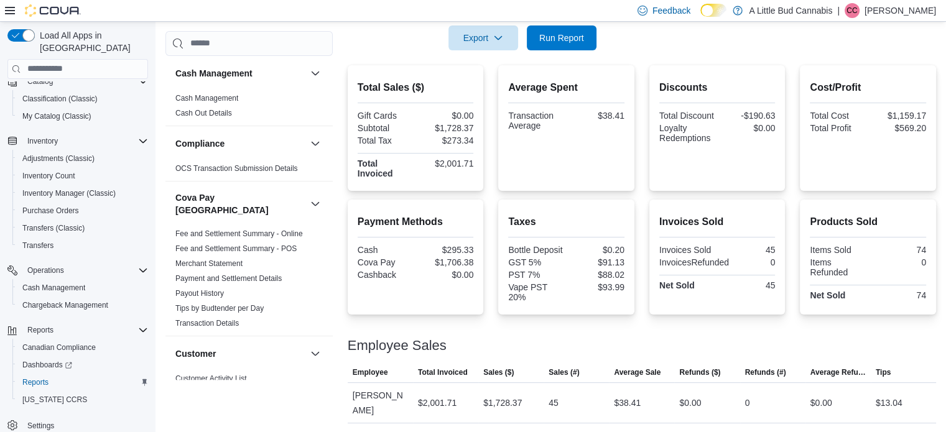
scroll to position [129, 0]
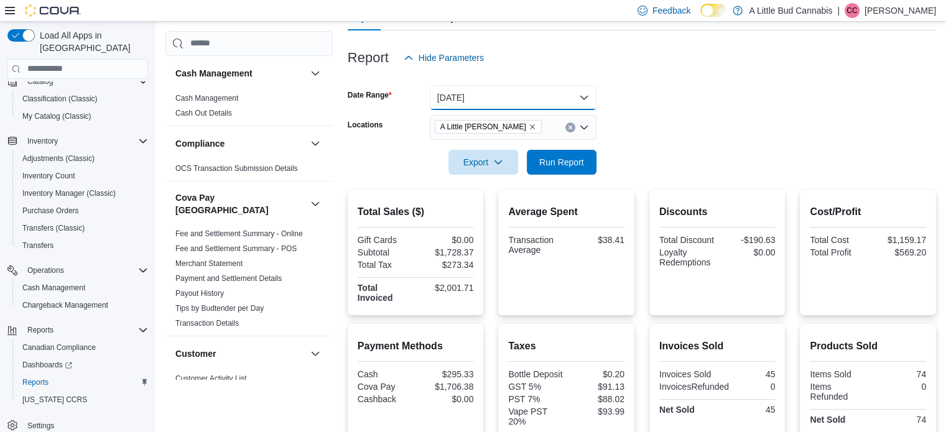
click at [523, 96] on button "[DATE]" at bounding box center [513, 97] width 167 height 25
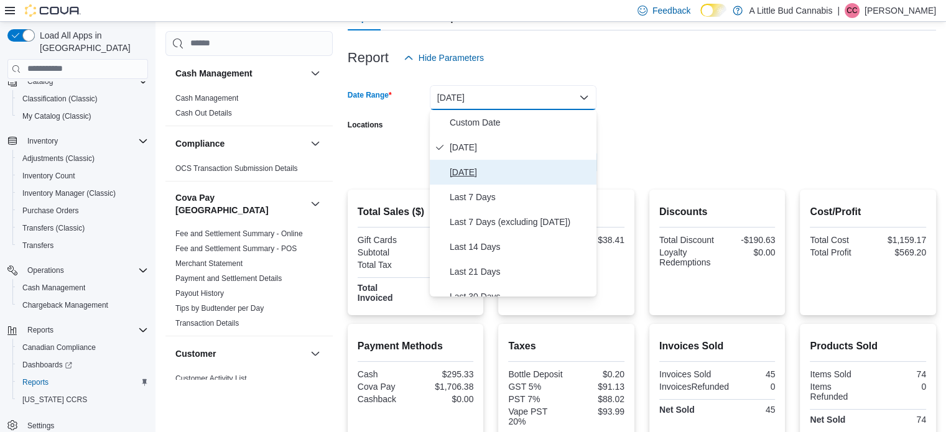
click at [479, 168] on span "[DATE]" at bounding box center [520, 172] width 142 height 15
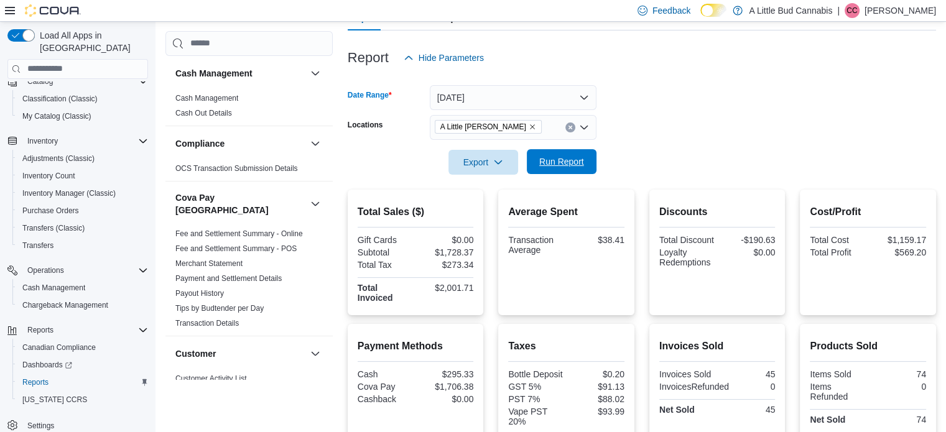
click at [568, 154] on span "Run Report" at bounding box center [561, 161] width 55 height 25
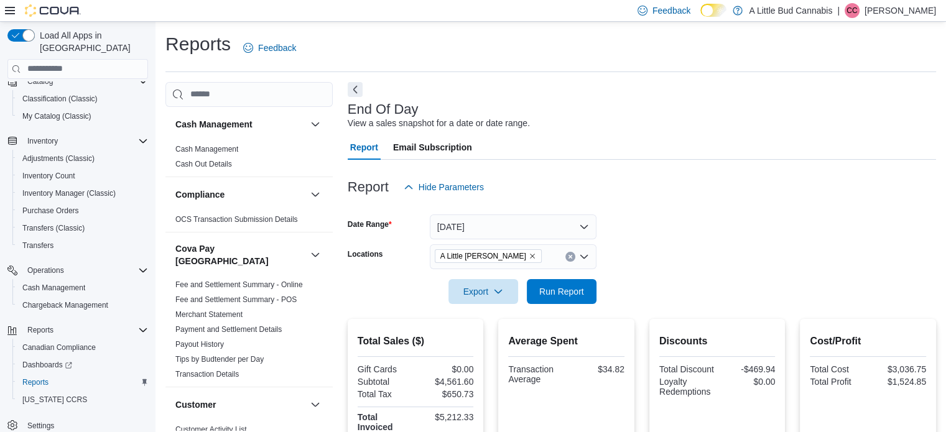
click at [530, 254] on icon "Remove A Little Bud Summerland from selection in this group" at bounding box center [532, 256] width 5 height 5
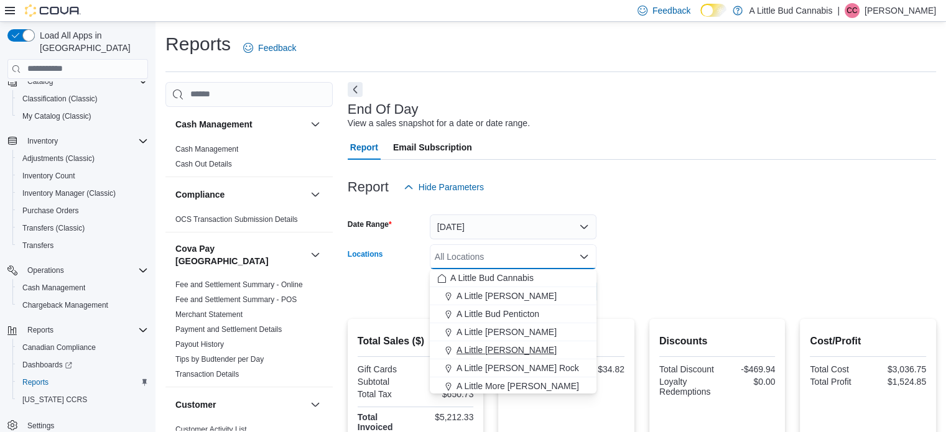
click at [530, 348] on span "A Little [PERSON_NAME]" at bounding box center [506, 350] width 100 height 12
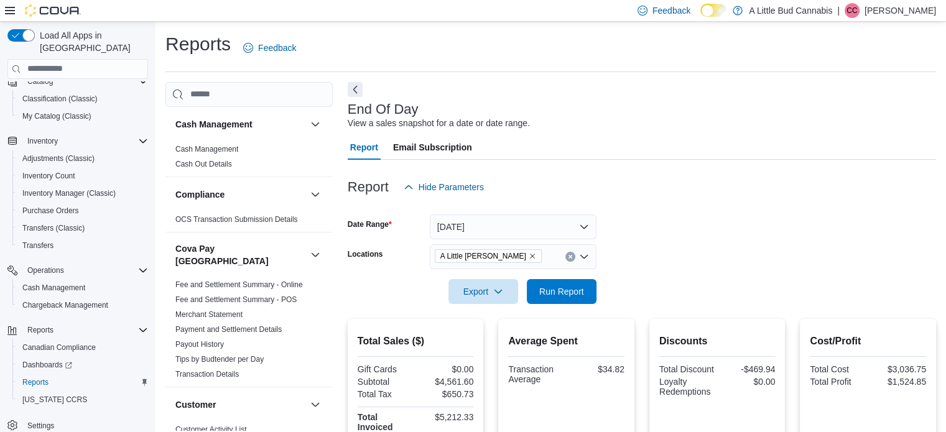
click at [616, 285] on form "Date Range [DATE] Locations A [GEOGRAPHIC_DATA][PERSON_NAME] Export Run Report" at bounding box center [642, 252] width 588 height 104
click at [566, 288] on span "Run Report" at bounding box center [561, 291] width 45 height 12
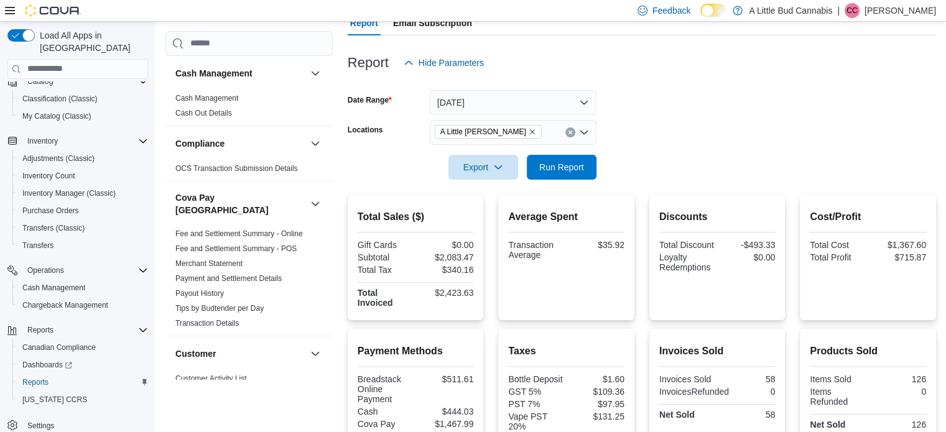
scroll to position [124, 0]
click at [528, 134] on icon "Remove A Little Bud Whistler from selection in this group" at bounding box center [531, 131] width 7 height 7
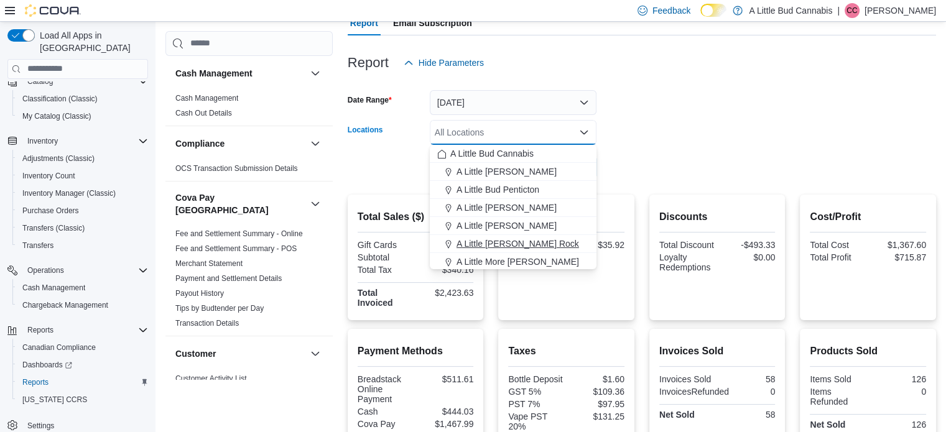
click at [528, 241] on span "A Little [PERSON_NAME] Rock" at bounding box center [517, 243] width 122 height 12
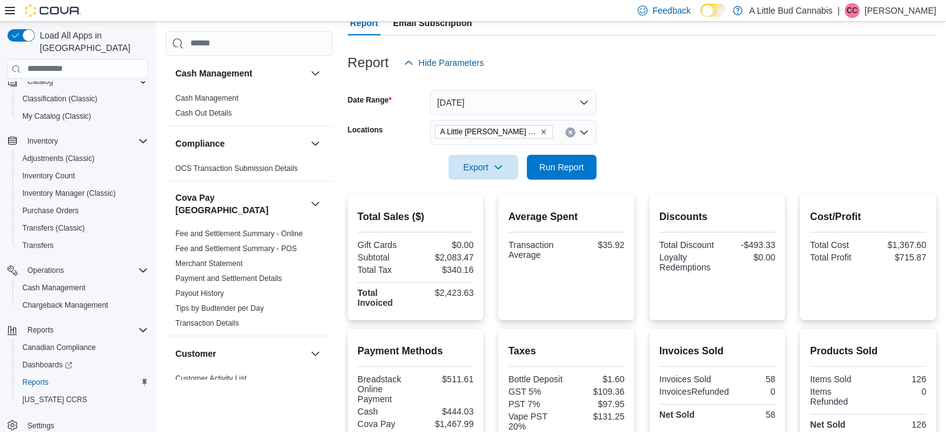
drag, startPoint x: 753, startPoint y: 162, endPoint x: 686, endPoint y: 173, distance: 68.1
click at [753, 162] on form "Date Range [DATE] Locations A Little [PERSON_NAME] Rock Export Run Report" at bounding box center [642, 127] width 588 height 104
click at [576, 161] on span "Run Report" at bounding box center [561, 166] width 45 height 12
click at [540, 134] on icon "Remove A Little Bud White Rock from selection in this group" at bounding box center [543, 131] width 7 height 7
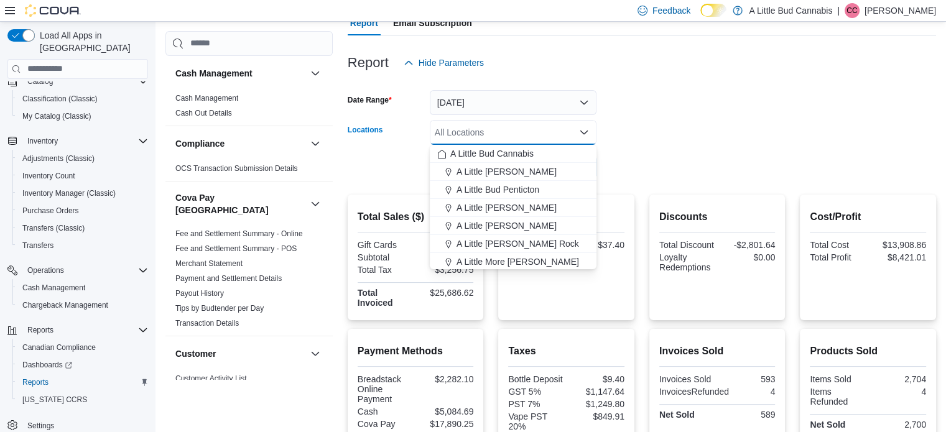
click at [696, 122] on form "Date Range [DATE] Locations All Locations Combo box. Selected. Combo box input.…" at bounding box center [642, 127] width 588 height 104
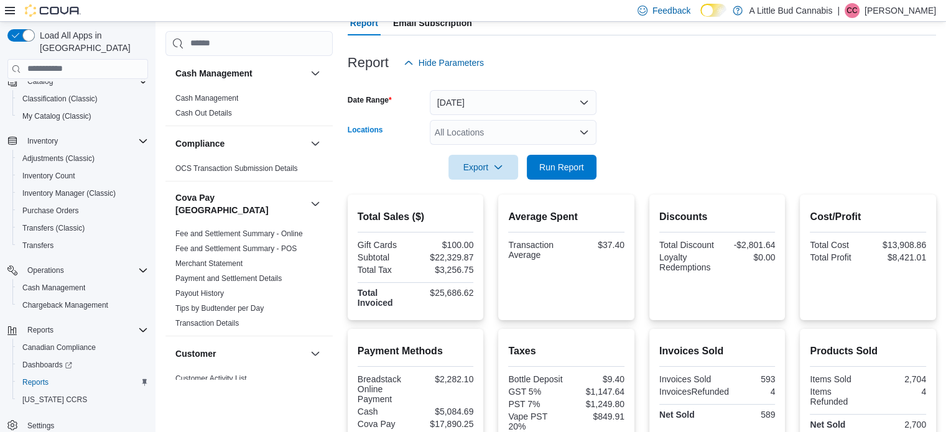
click at [536, 131] on div "All Locations" at bounding box center [513, 132] width 167 height 25
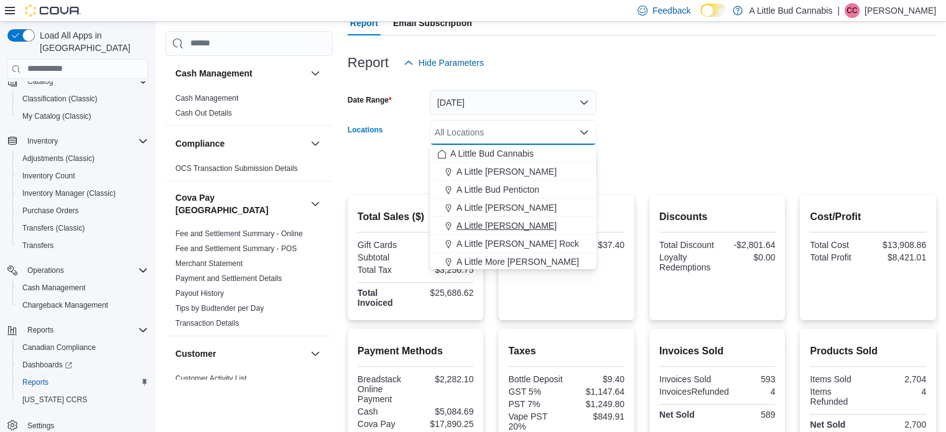
drag, startPoint x: 538, startPoint y: 235, endPoint x: 535, endPoint y: 223, distance: 12.2
click at [538, 235] on button "A Little [PERSON_NAME] Rock" at bounding box center [513, 244] width 167 height 18
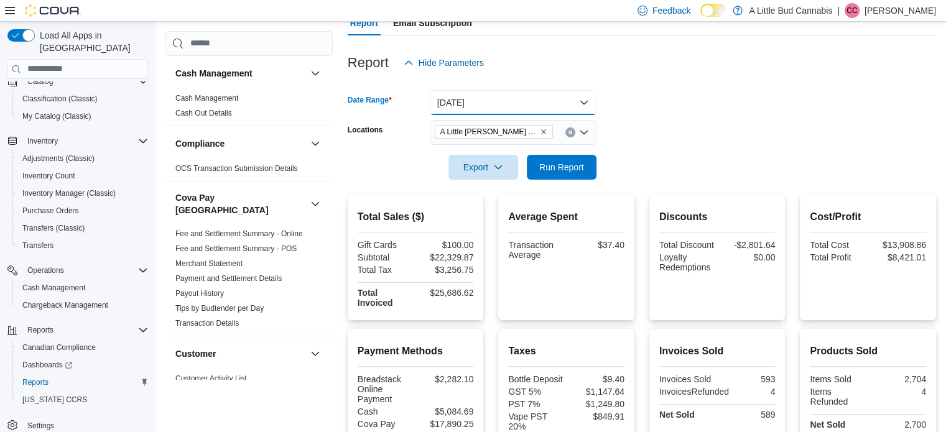
click at [517, 104] on button "[DATE]" at bounding box center [513, 102] width 167 height 25
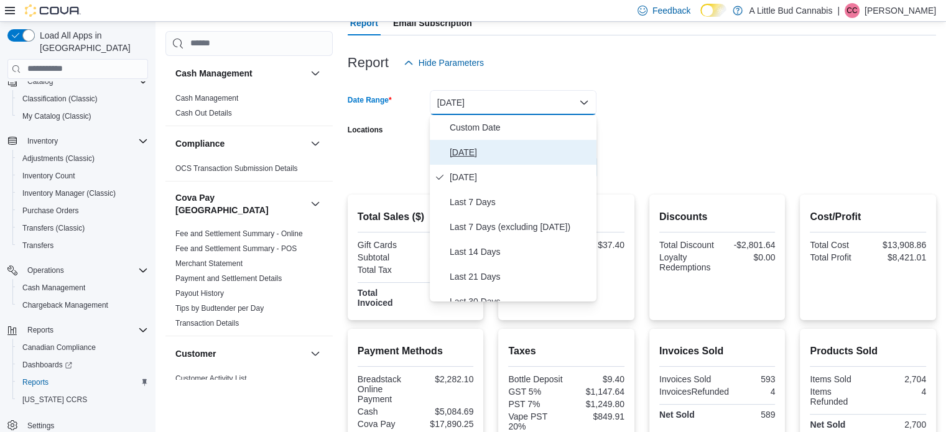
click at [501, 160] on button "[DATE]" at bounding box center [513, 152] width 167 height 25
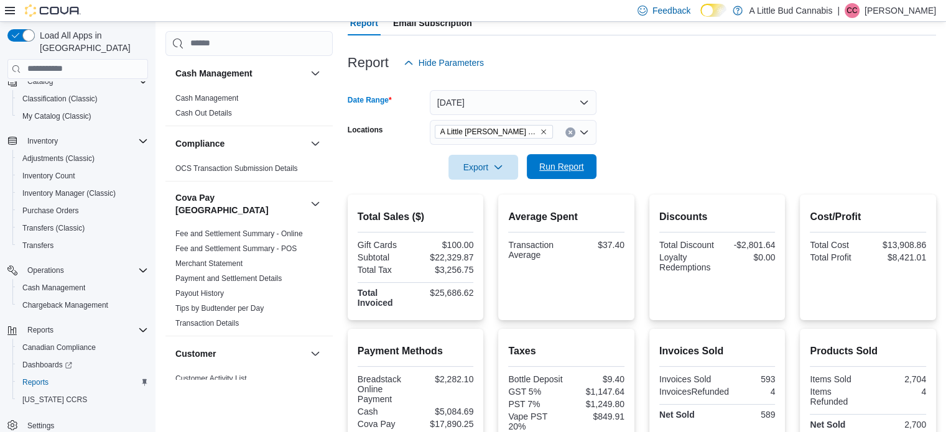
click at [571, 171] on span "Run Report" at bounding box center [561, 166] width 45 height 12
click at [540, 133] on icon "Remove A Little Bud White Rock from selection in this group" at bounding box center [543, 131] width 7 height 7
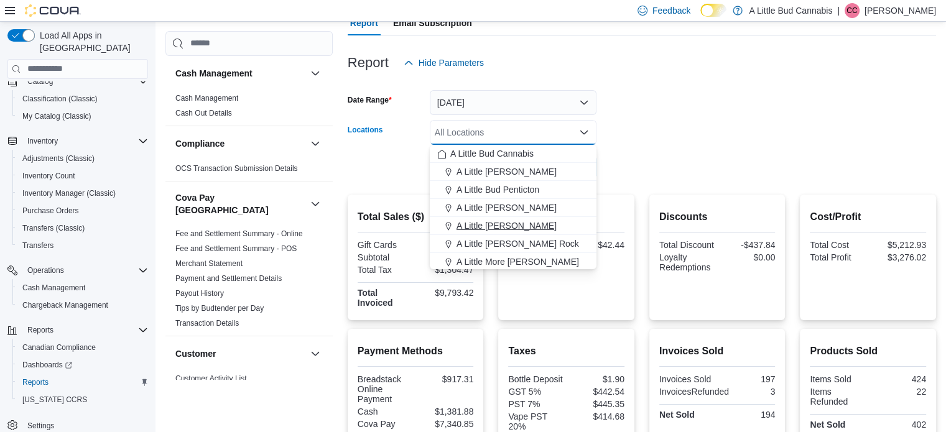
drag, startPoint x: 533, startPoint y: 229, endPoint x: 627, endPoint y: 187, distance: 103.2
click at [532, 229] on span "A Little [PERSON_NAME]" at bounding box center [506, 225] width 100 height 12
click at [632, 181] on div at bounding box center [642, 187] width 588 height 15
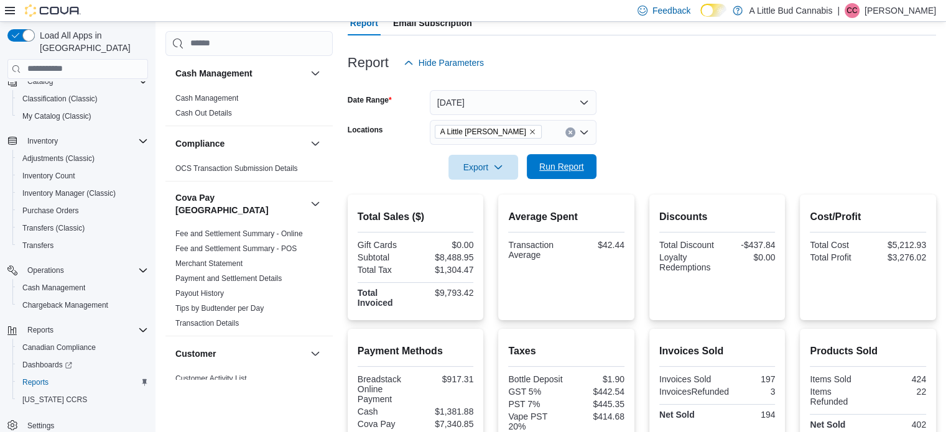
click at [565, 171] on span "Run Report" at bounding box center [561, 166] width 45 height 12
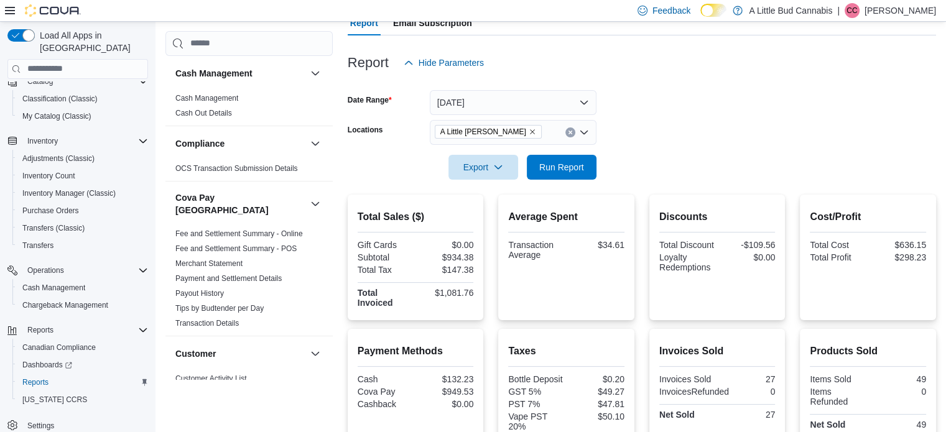
click at [522, 130] on span "A Little [PERSON_NAME]" at bounding box center [488, 132] width 107 height 14
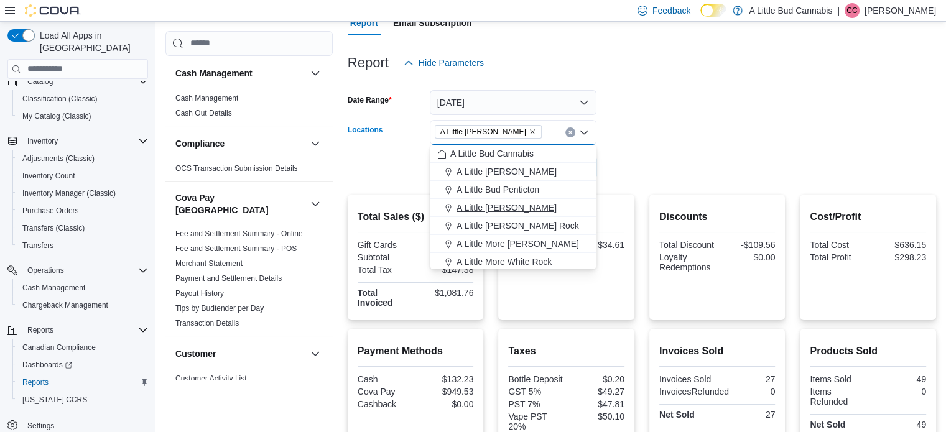
click at [525, 206] on span "A Little [PERSON_NAME]" at bounding box center [506, 207] width 100 height 12
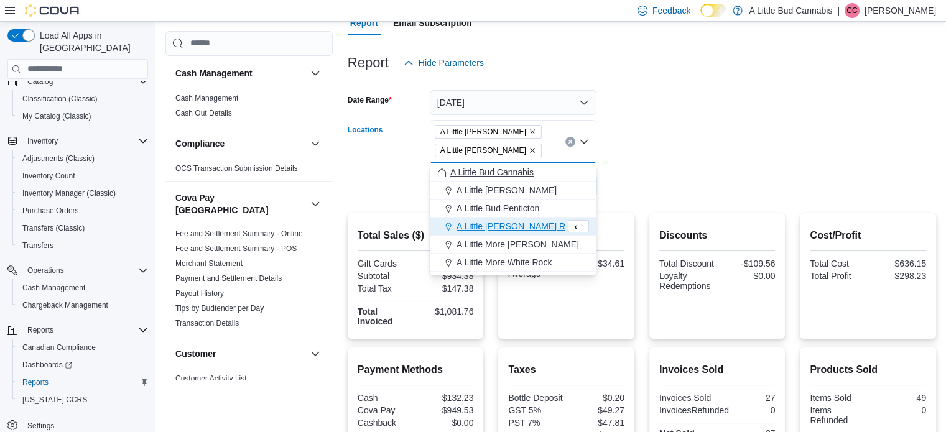
click at [528, 151] on icon "Remove A Little Bud Whistler from selection in this group" at bounding box center [531, 150] width 7 height 7
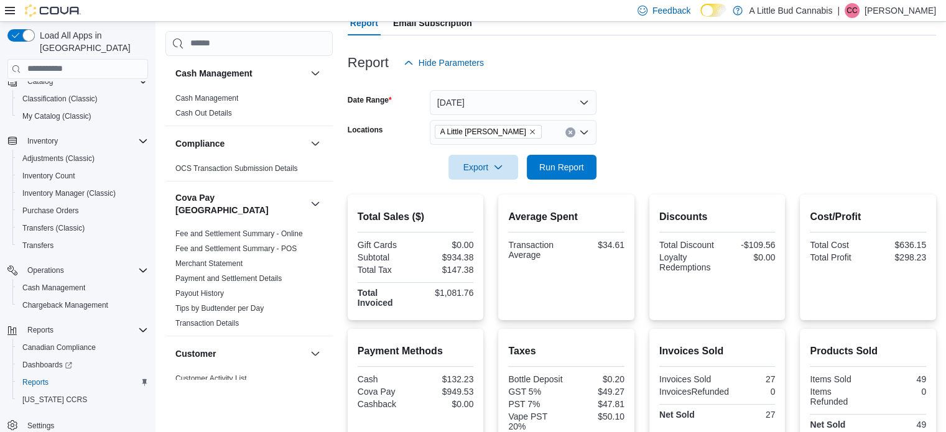
click at [650, 133] on form "Date Range [DATE] Locations A Little [PERSON_NAME] Export Run Report" at bounding box center [642, 127] width 588 height 104
click at [562, 163] on span "Run Report" at bounding box center [561, 166] width 45 height 12
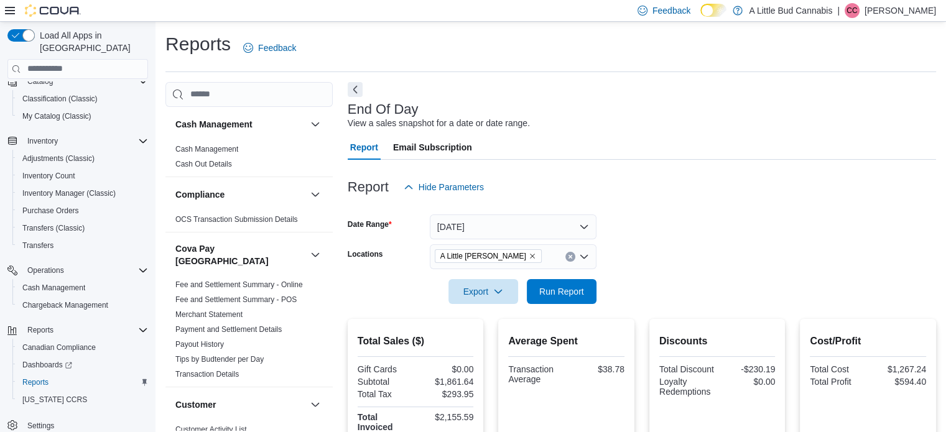
click at [582, 126] on div "End Of Day View a sales snapshot for a date or date range." at bounding box center [639, 116] width 582 height 28
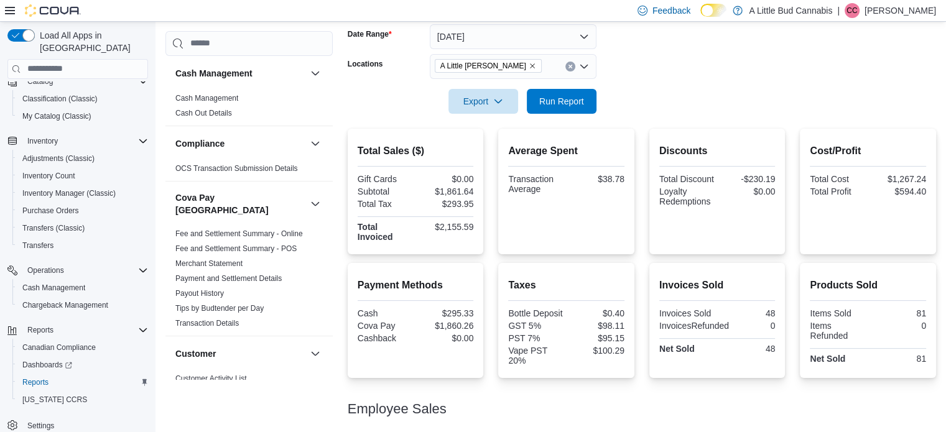
scroll to position [249, 0]
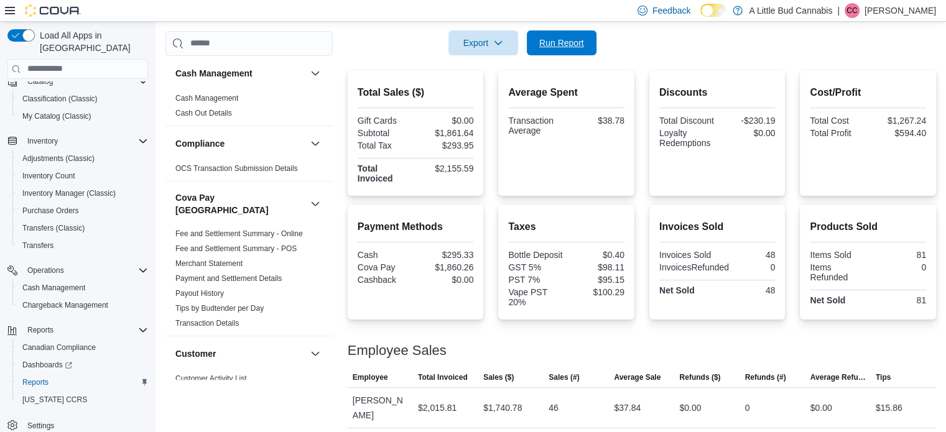
drag, startPoint x: 568, startPoint y: 48, endPoint x: 653, endPoint y: 82, distance: 91.8
click at [567, 49] on span "Run Report" at bounding box center [561, 42] width 55 height 25
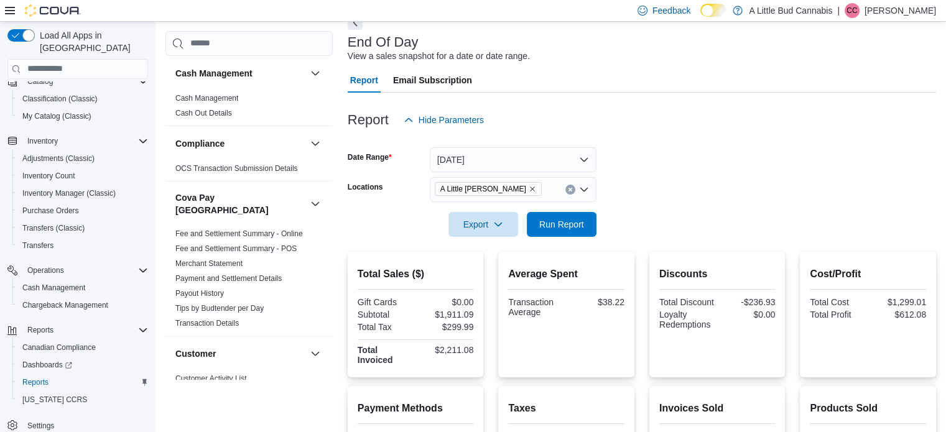
scroll to position [0, 0]
